Goal: Task Accomplishment & Management: Use online tool/utility

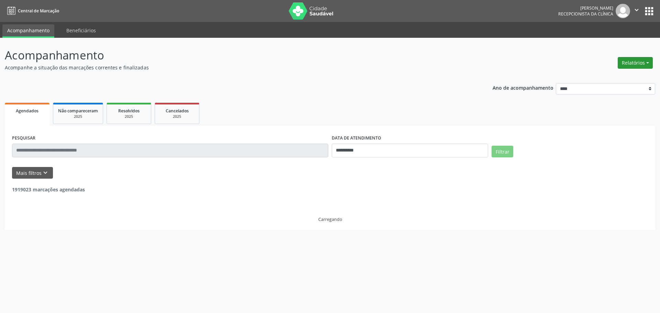
click at [639, 62] on button "Relatórios" at bounding box center [635, 63] width 35 height 12
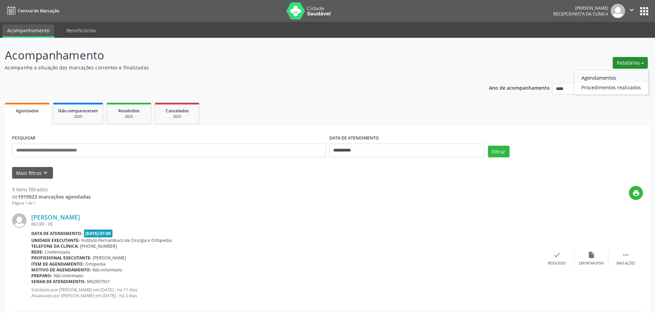
click at [592, 77] on link "Agendamentos" at bounding box center [611, 78] width 74 height 10
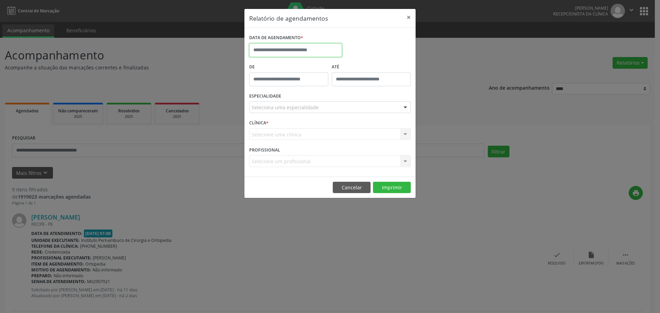
click at [293, 55] on input "text" at bounding box center [295, 50] width 93 height 14
click at [286, 100] on span "9" at bounding box center [286, 99] width 13 height 13
type input "**********"
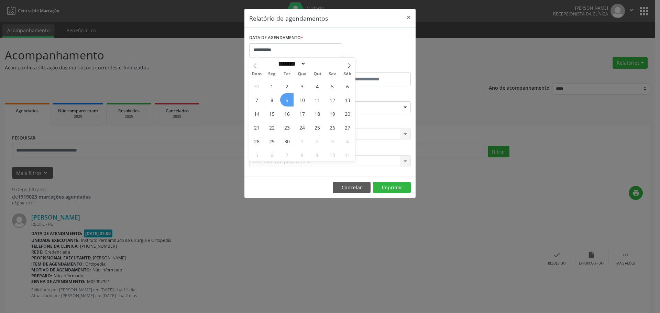
click at [286, 100] on span "9" at bounding box center [286, 99] width 13 height 13
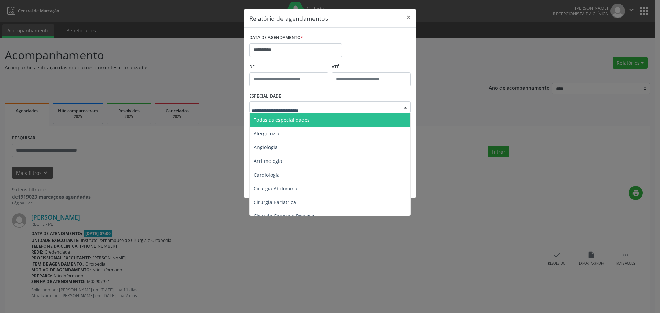
click at [301, 117] on span "Todas as especialidades" at bounding box center [282, 120] width 56 height 7
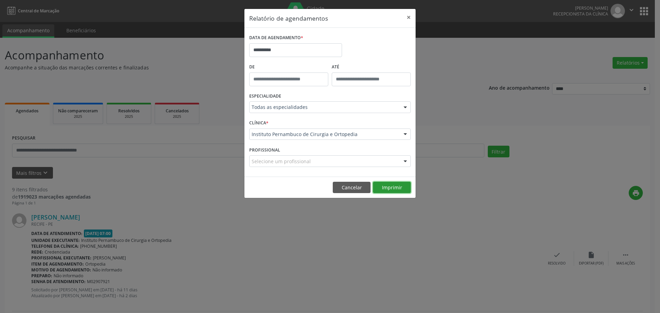
click at [400, 188] on button "Imprimir" at bounding box center [392, 188] width 38 height 12
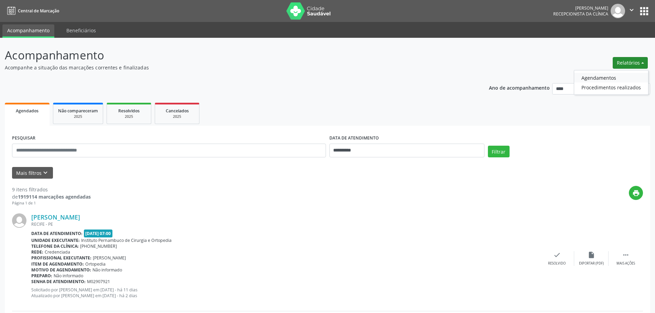
click at [611, 76] on link "Agendamentos" at bounding box center [611, 78] width 74 height 10
select select "*"
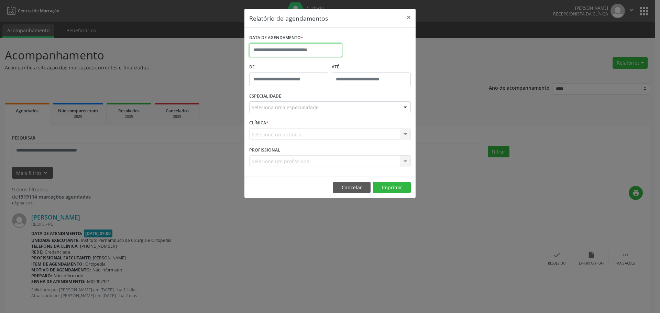
click at [306, 44] on input "text" at bounding box center [295, 50] width 93 height 14
click at [287, 102] on span "9" at bounding box center [286, 99] width 13 height 13
type input "**********"
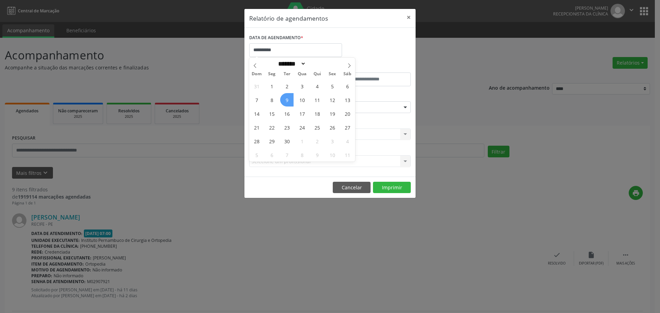
click at [287, 102] on span "9" at bounding box center [286, 99] width 13 height 13
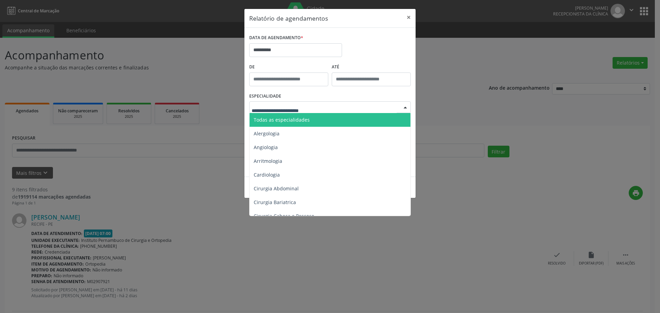
click at [285, 118] on span "Todas as especialidades" at bounding box center [282, 120] width 56 height 7
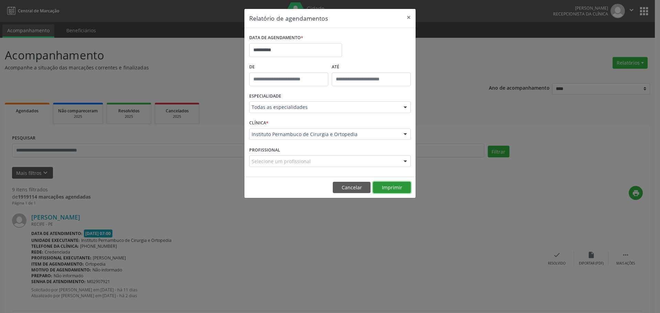
click at [390, 190] on button "Imprimir" at bounding box center [392, 188] width 38 height 12
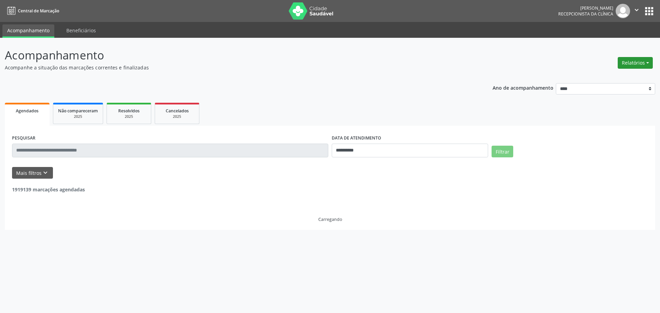
click at [638, 60] on button "Relatórios" at bounding box center [635, 63] width 35 height 12
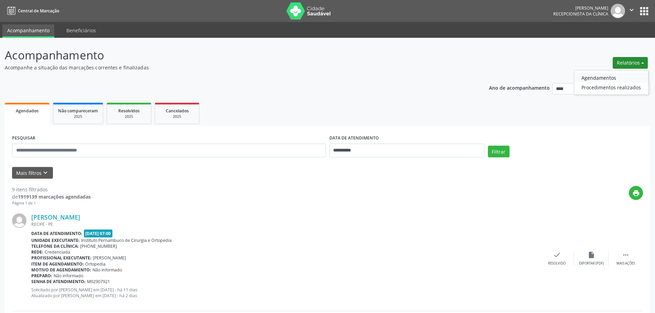
click at [611, 77] on link "Agendamentos" at bounding box center [611, 78] width 74 height 10
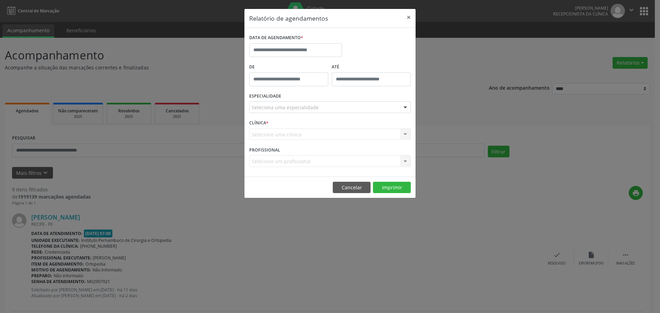
click at [316, 42] on div "DATA DE AGENDAMENTO *" at bounding box center [295, 38] width 93 height 11
click at [316, 49] on input "text" at bounding box center [295, 50] width 93 height 14
click at [287, 104] on span "9" at bounding box center [286, 99] width 13 height 13
type input "**********"
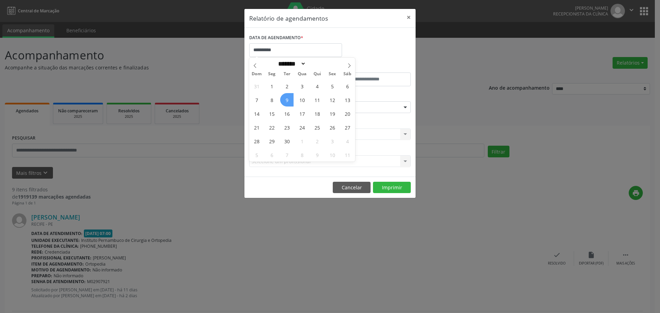
click at [287, 104] on span "9" at bounding box center [286, 99] width 13 height 13
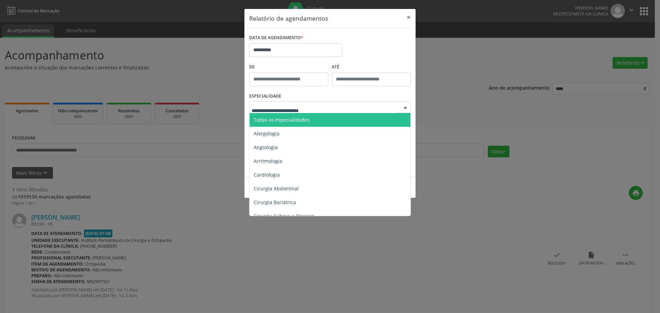
click at [304, 116] on span "Todas as especialidades" at bounding box center [331, 120] width 162 height 14
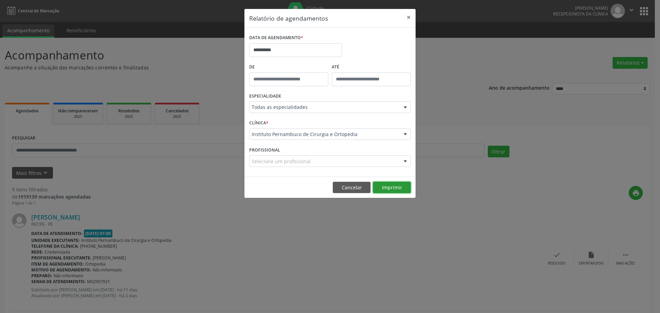
click at [396, 186] on button "Imprimir" at bounding box center [392, 188] width 38 height 12
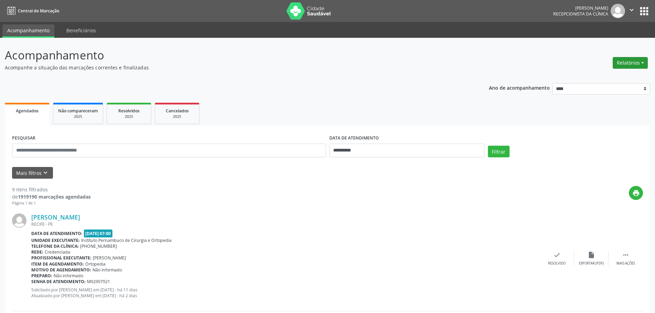
click at [630, 63] on button "Relatórios" at bounding box center [630, 63] width 35 height 12
click at [601, 77] on link "Agendamentos" at bounding box center [611, 78] width 74 height 10
select select "*"
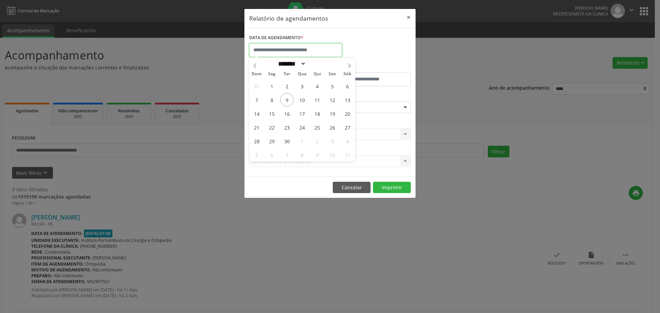
click at [287, 55] on input "text" at bounding box center [295, 50] width 93 height 14
drag, startPoint x: 306, startPoint y: 101, endPoint x: 301, endPoint y: 103, distance: 4.9
click at [301, 103] on span "10" at bounding box center [301, 99] width 13 height 13
type input "**********"
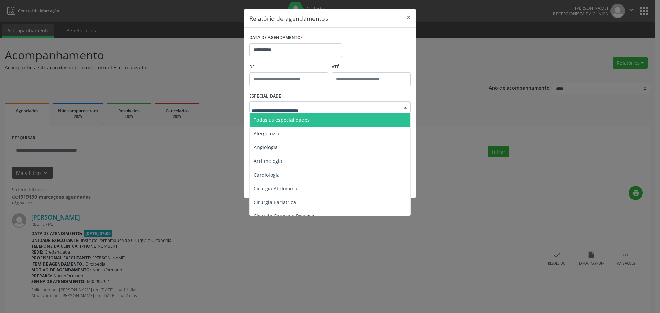
click at [314, 114] on span "Todas as especialidades" at bounding box center [331, 120] width 162 height 14
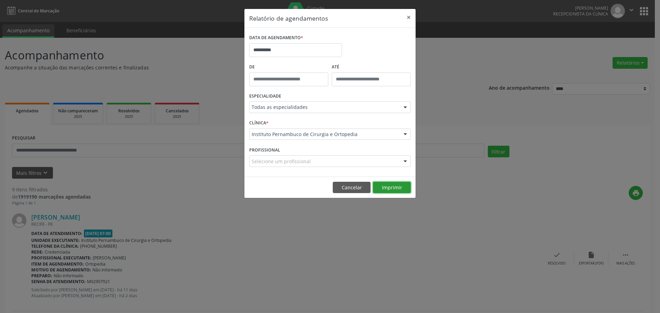
click at [393, 185] on button "Imprimir" at bounding box center [392, 188] width 38 height 12
